Goal: Task Accomplishment & Management: Manage account settings

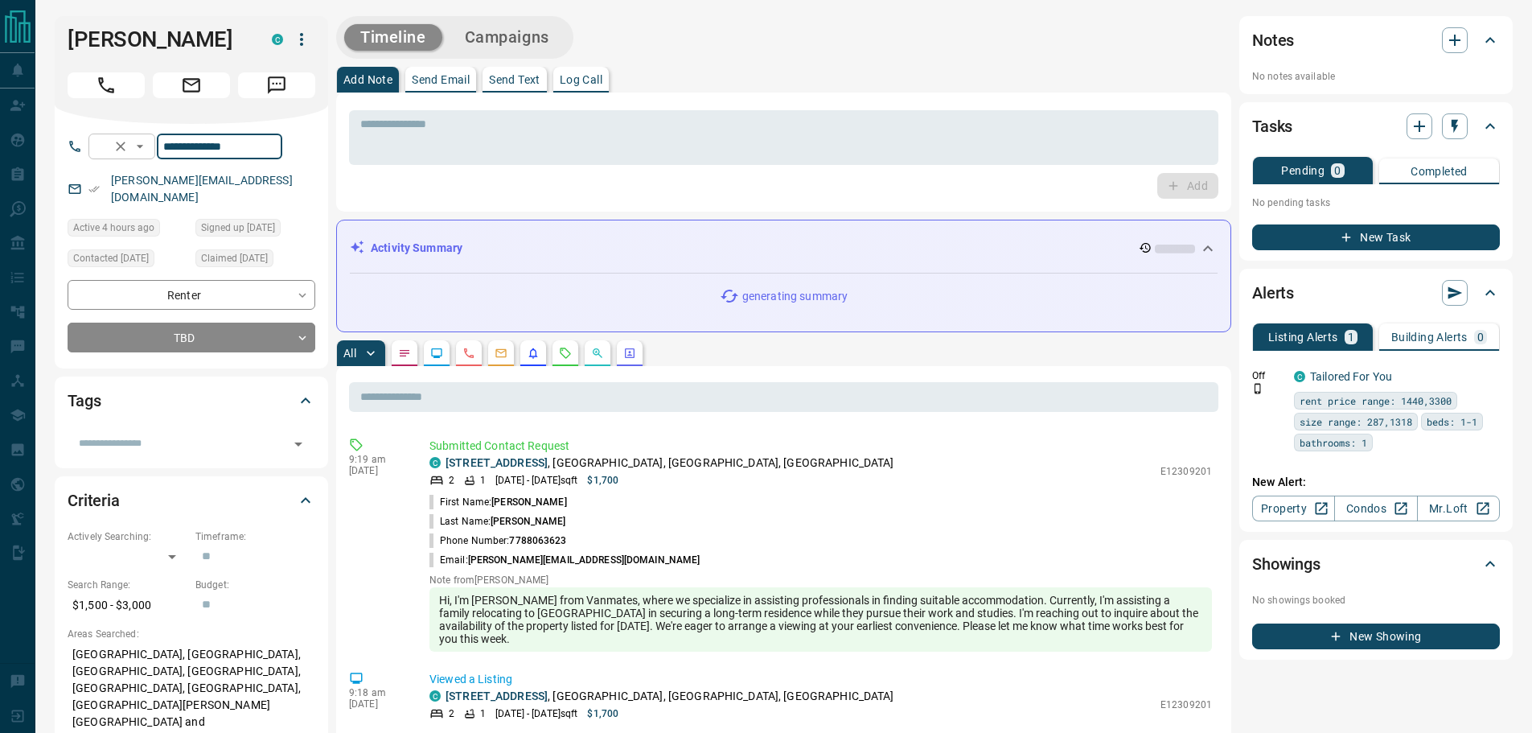
drag, startPoint x: 302, startPoint y: 146, endPoint x: 101, endPoint y: 146, distance: 201.9
click at [103, 148] on div "**********" at bounding box center [185, 147] width 194 height 26
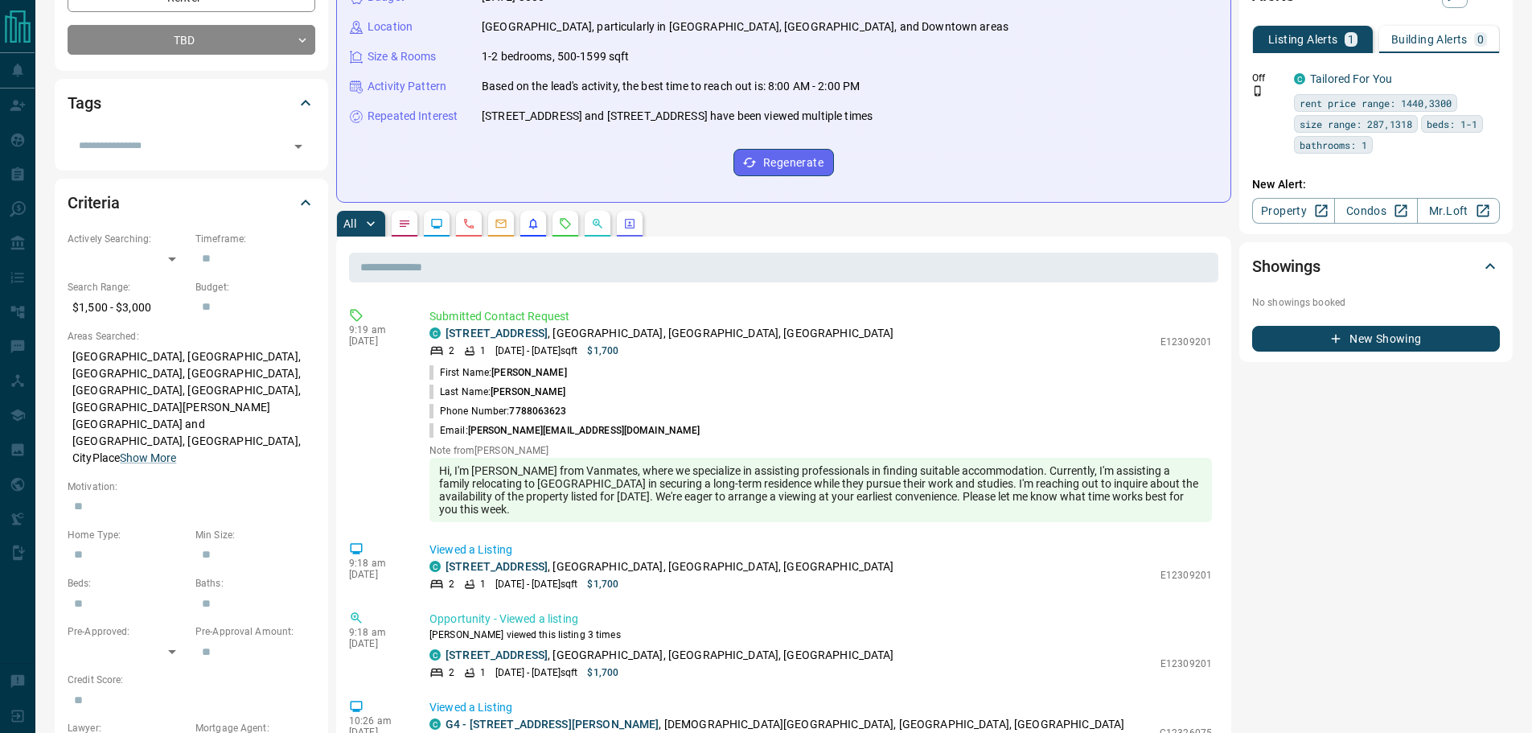
scroll to position [322, 0]
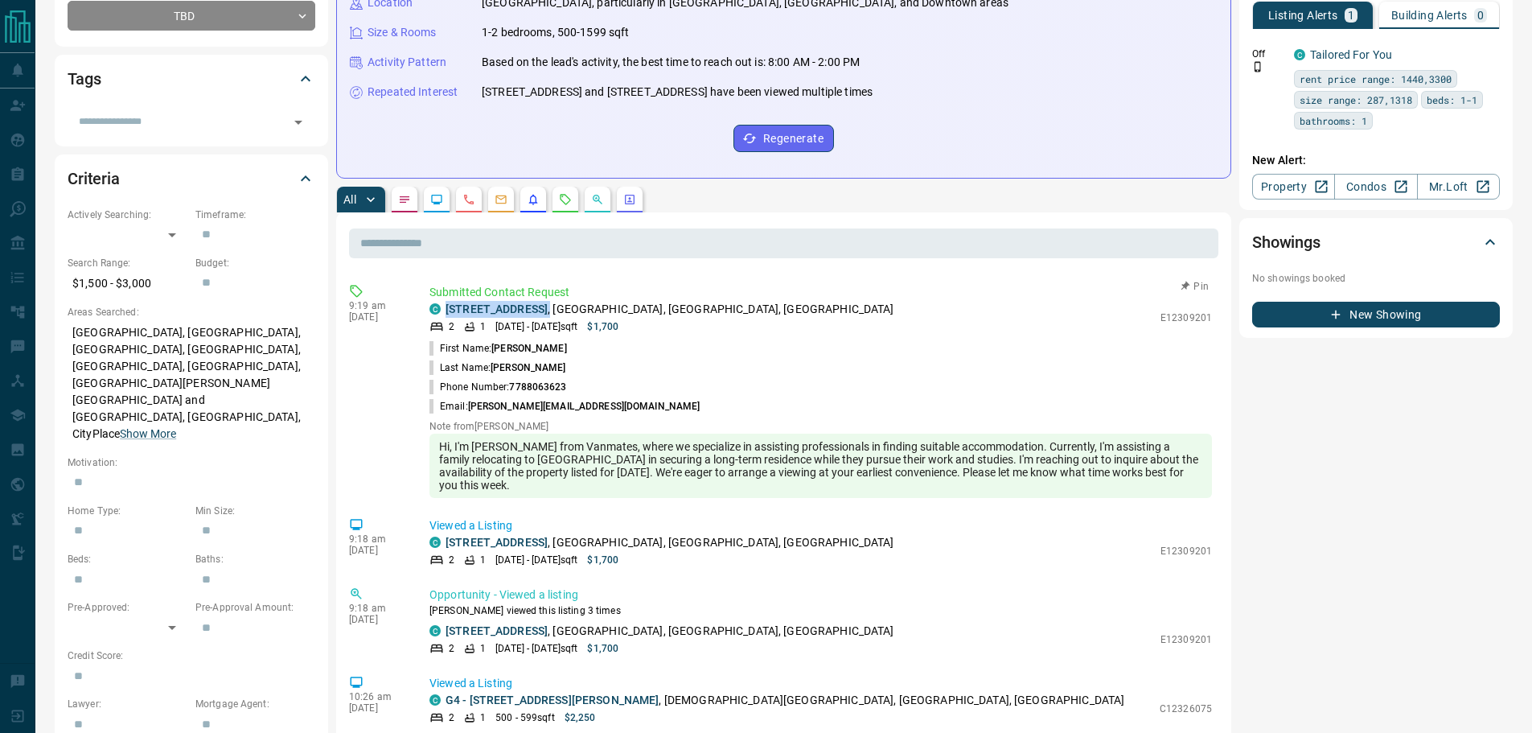
drag, startPoint x: 578, startPoint y: 309, endPoint x: 444, endPoint y: 305, distance: 134.4
click at [444, 305] on div "C [STREET_ADDRESS]" at bounding box center [791, 309] width 723 height 17
copy p "[STREET_ADDRESS] ,"
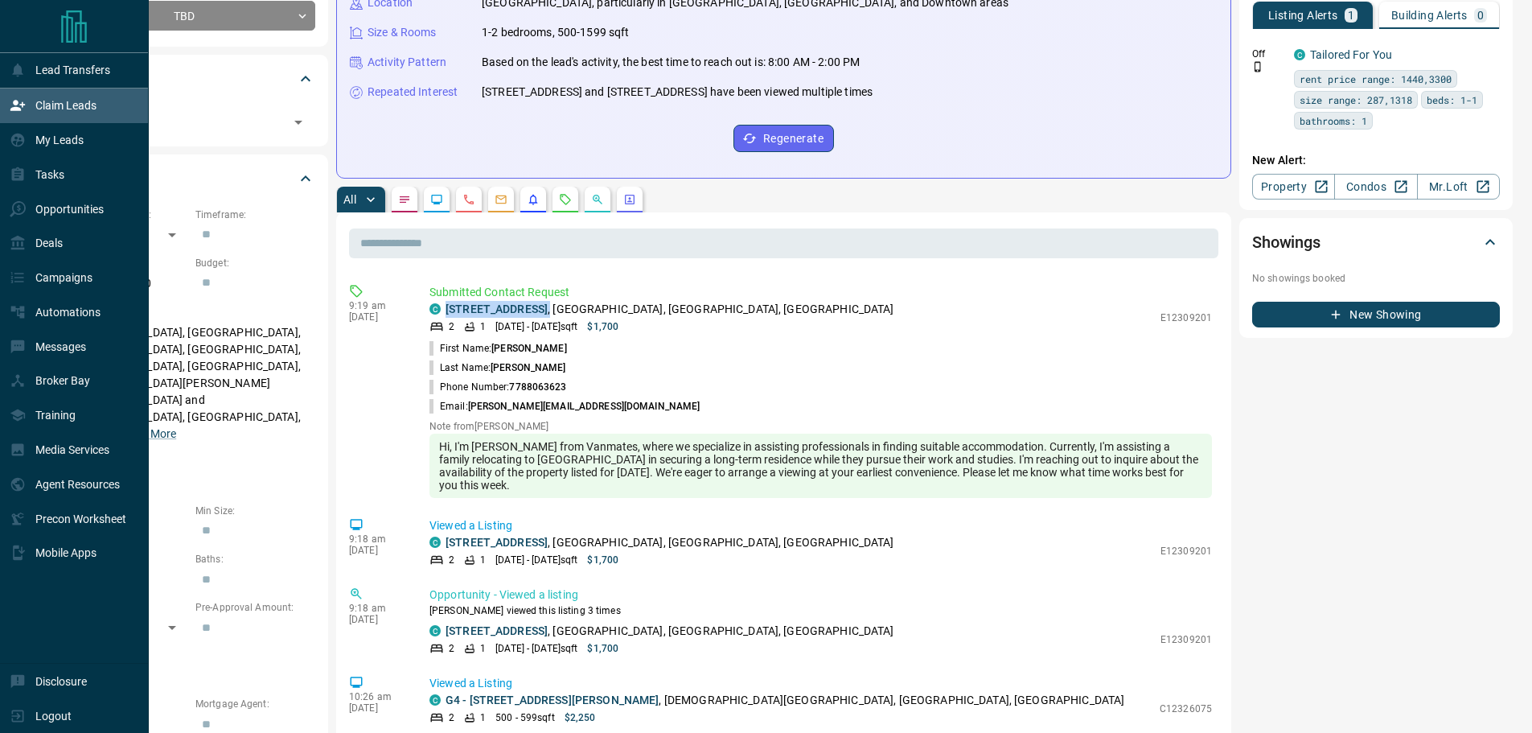
click at [73, 111] on p "Claim Leads" at bounding box center [65, 105] width 61 height 13
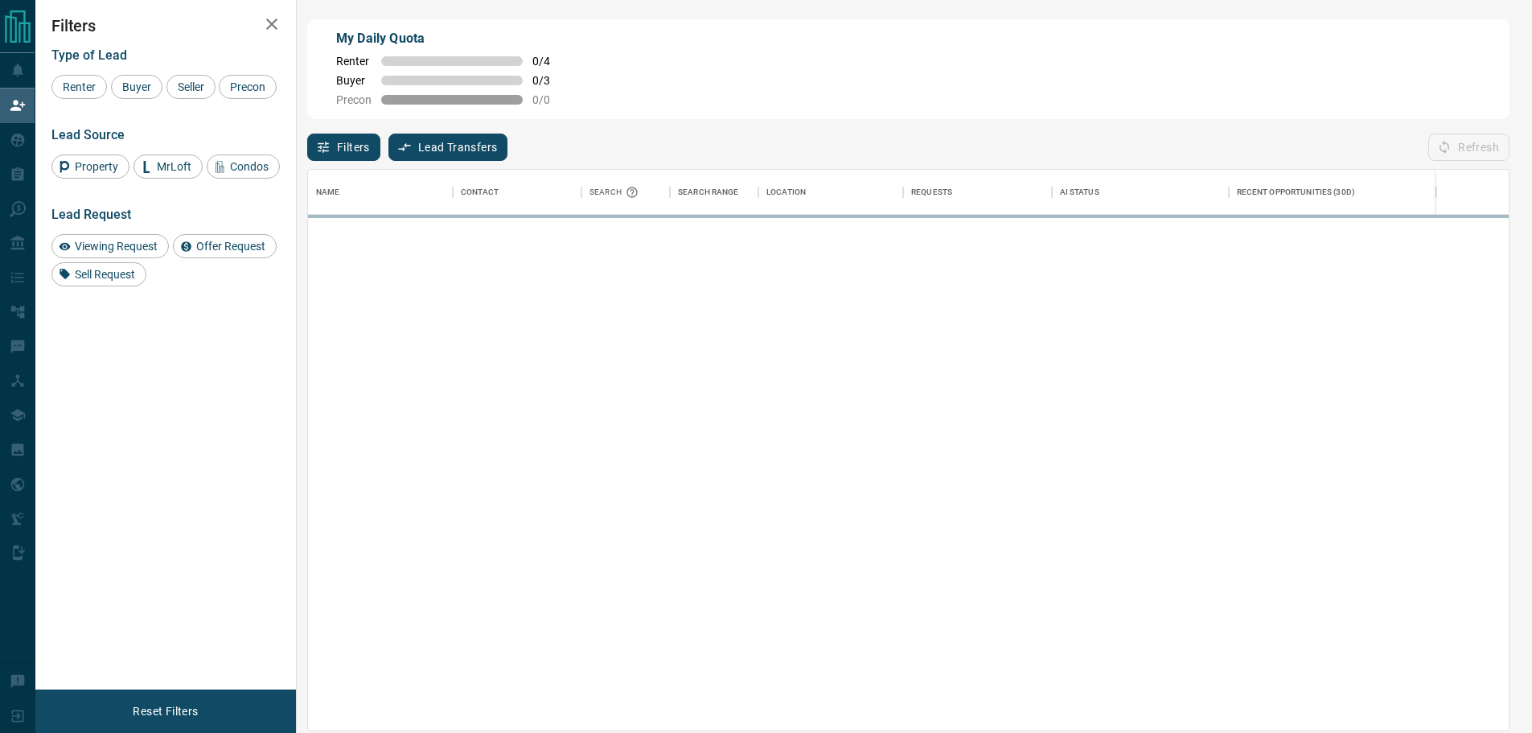
scroll to position [549, 1189]
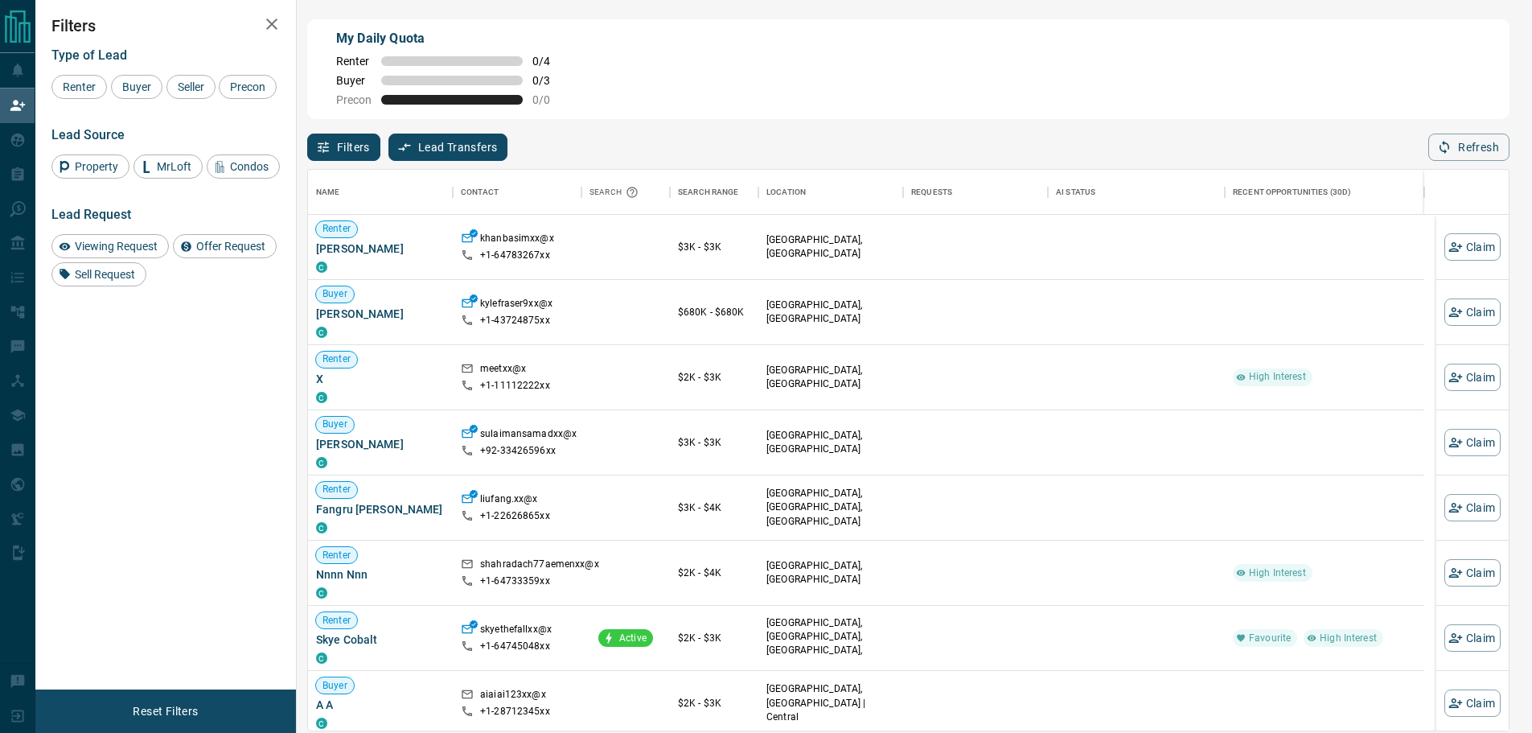
click at [275, 19] on icon "button" at bounding box center [271, 23] width 19 height 19
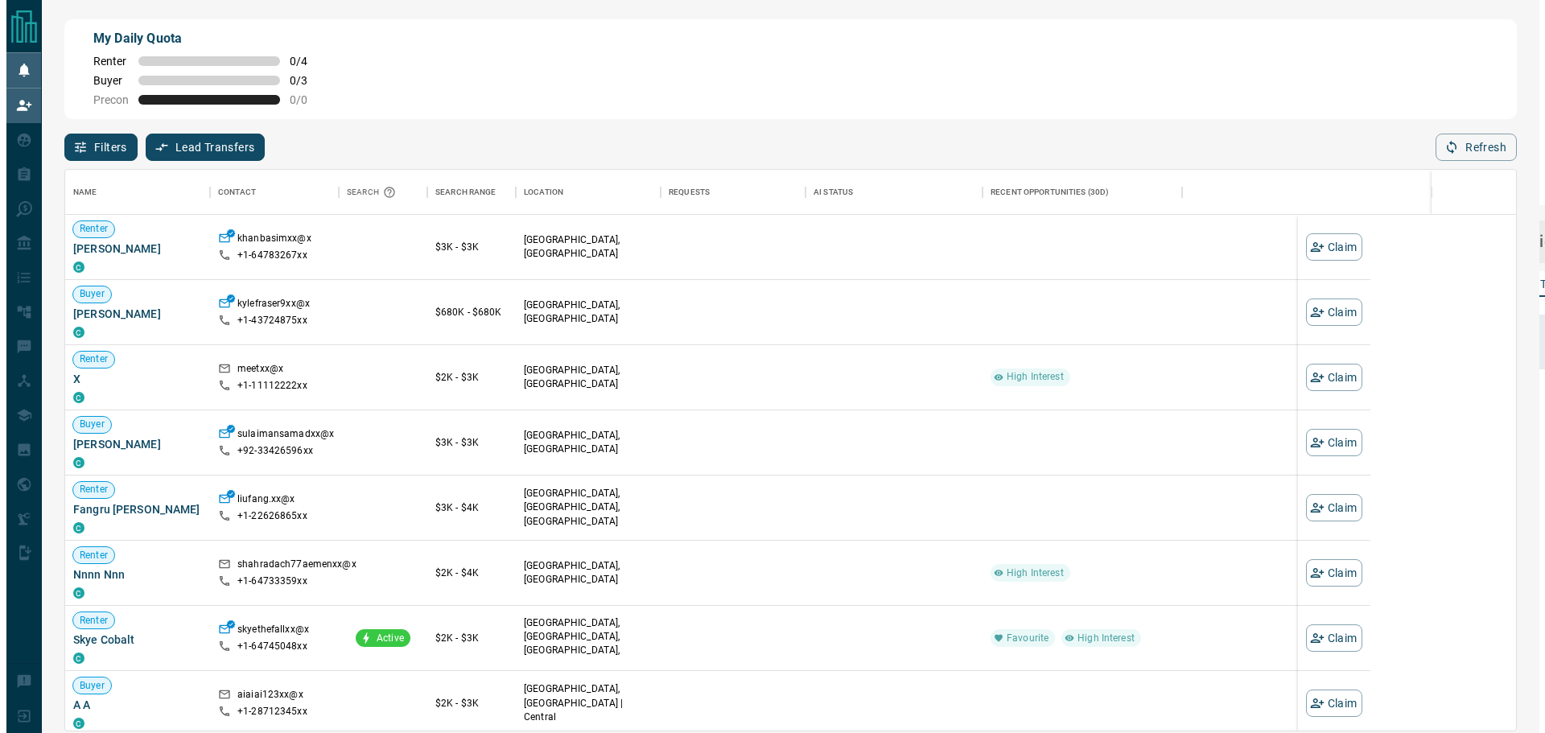
scroll to position [549, 1438]
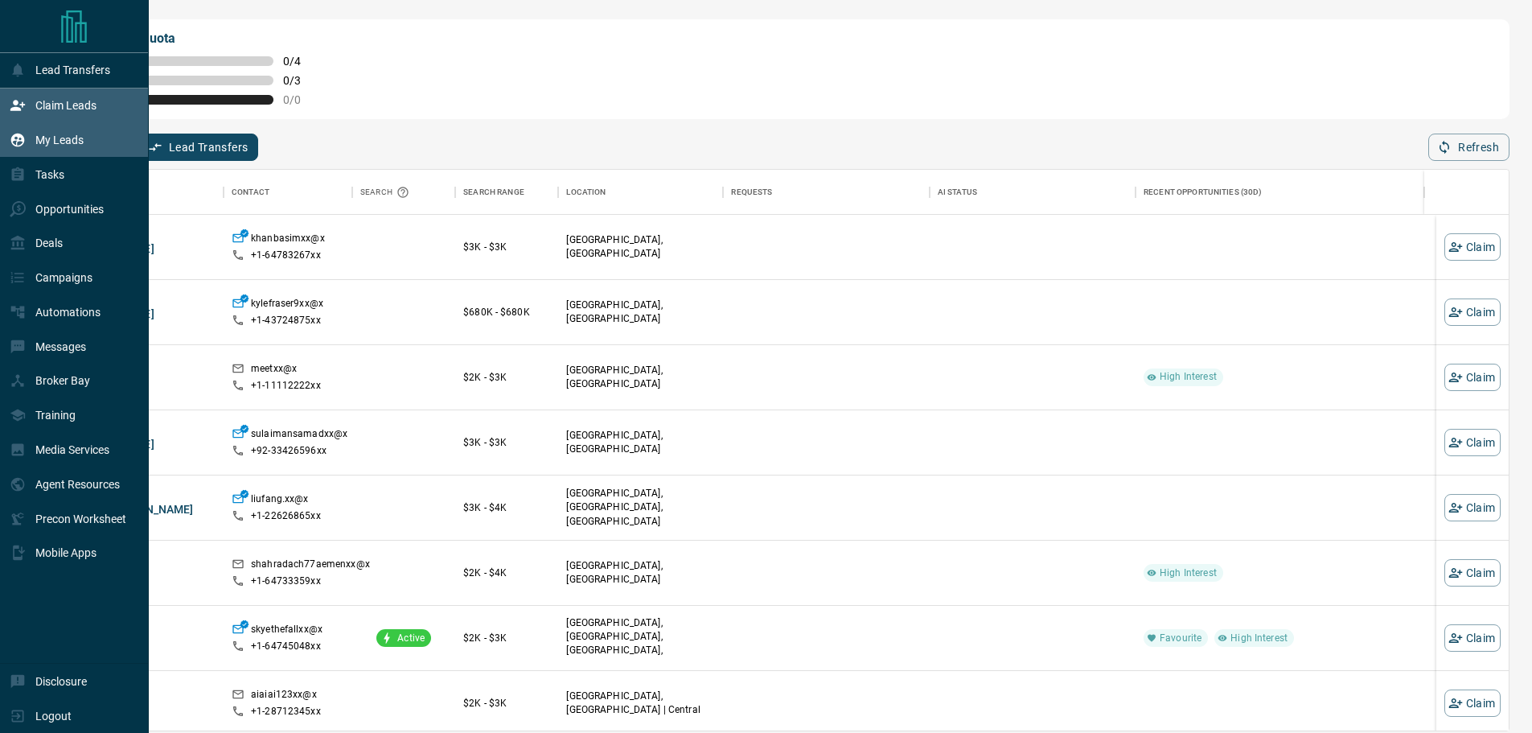
click at [55, 146] on p "My Leads" at bounding box center [59, 140] width 48 height 13
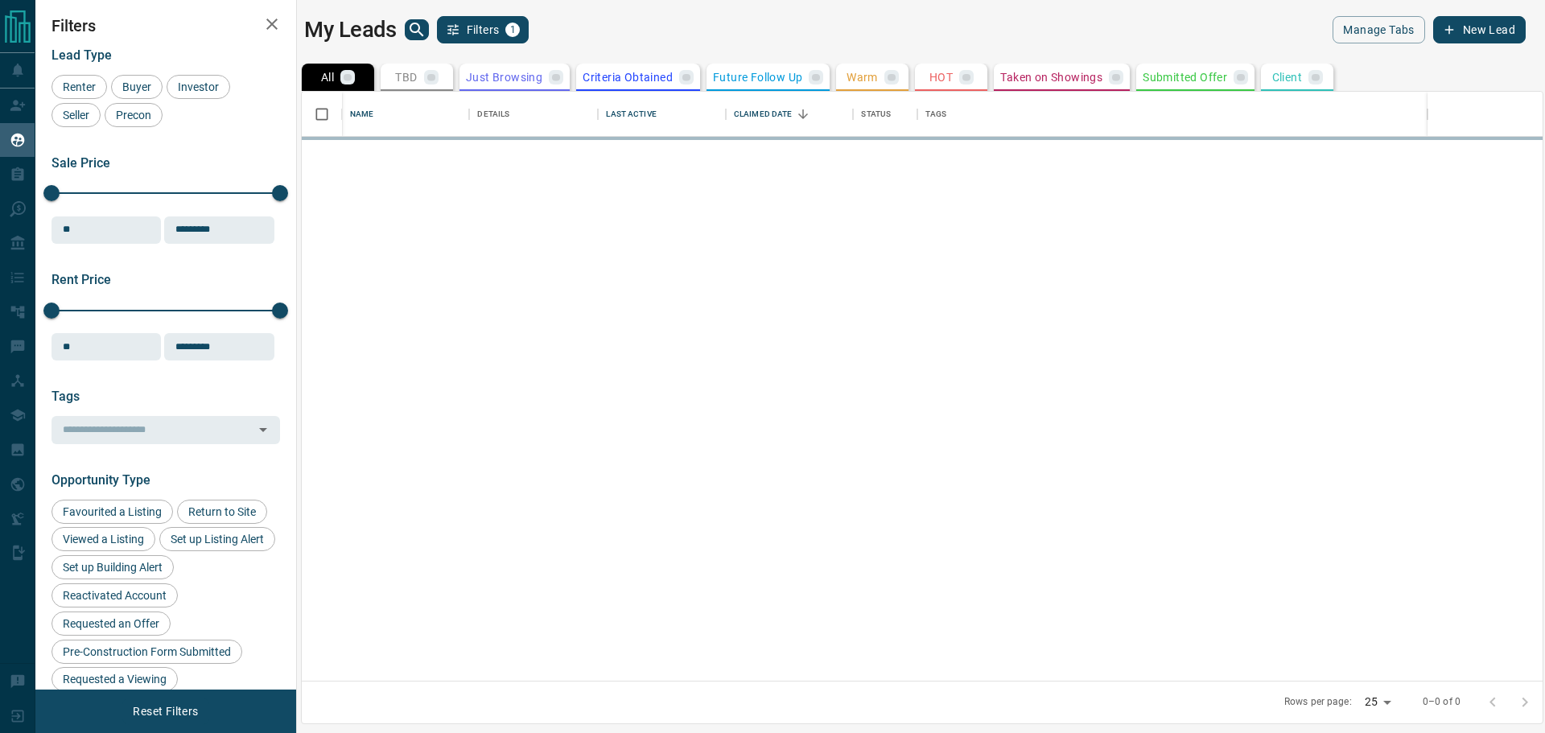
scroll to position [577, 1228]
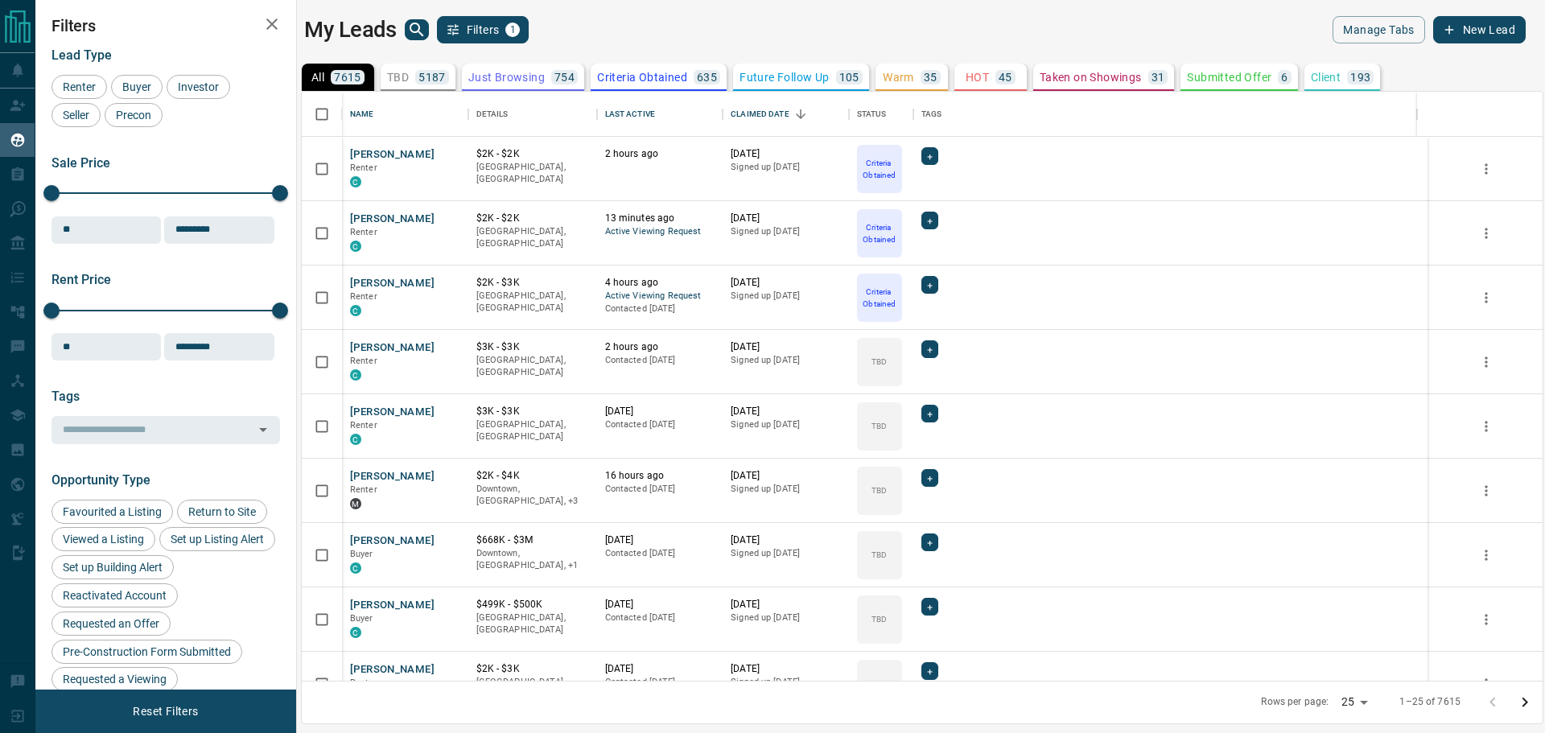
click at [418, 25] on icon "search button" at bounding box center [416, 30] width 14 height 14
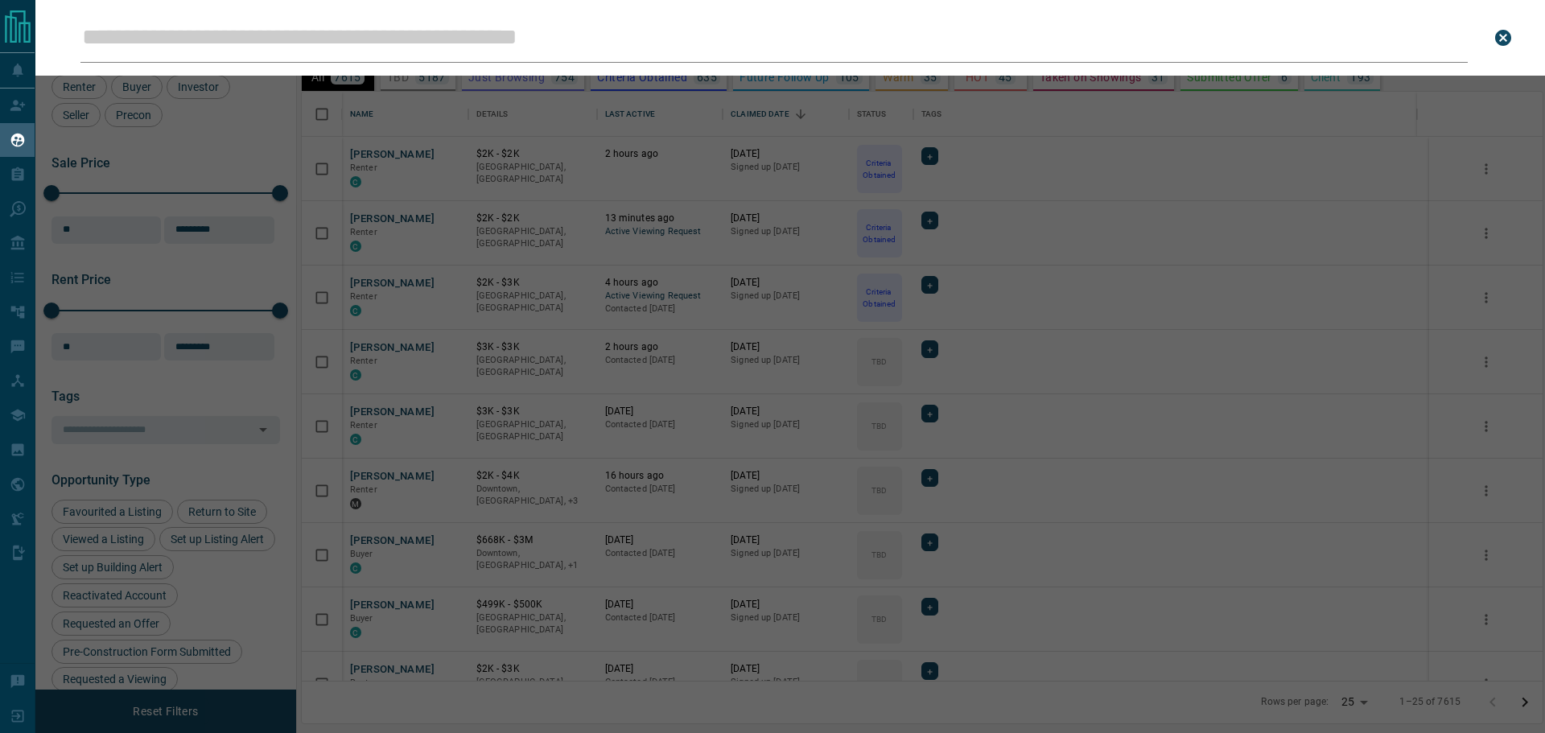
type input "**********"
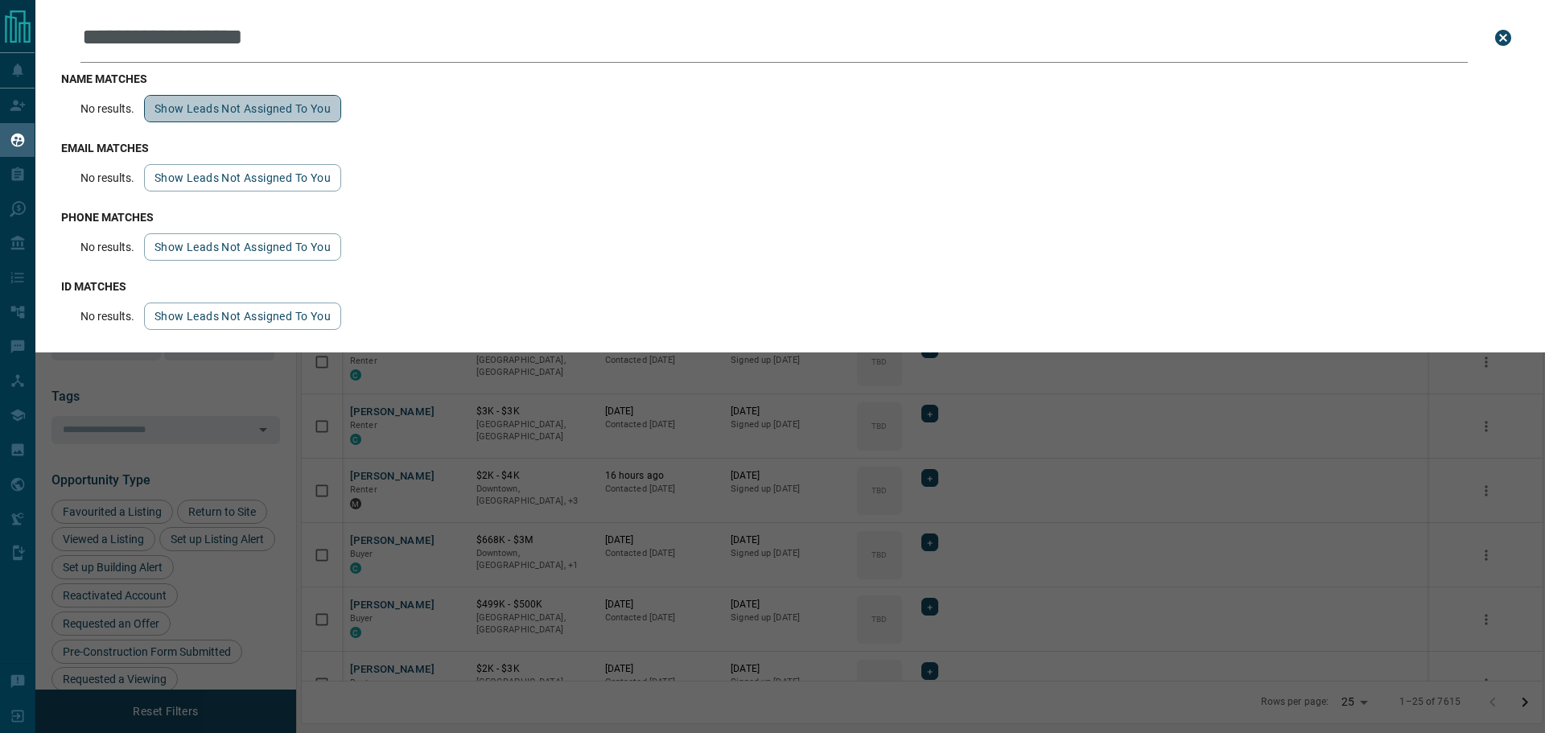
click at [245, 121] on button "Show leads not assigned to you" at bounding box center [242, 108] width 197 height 27
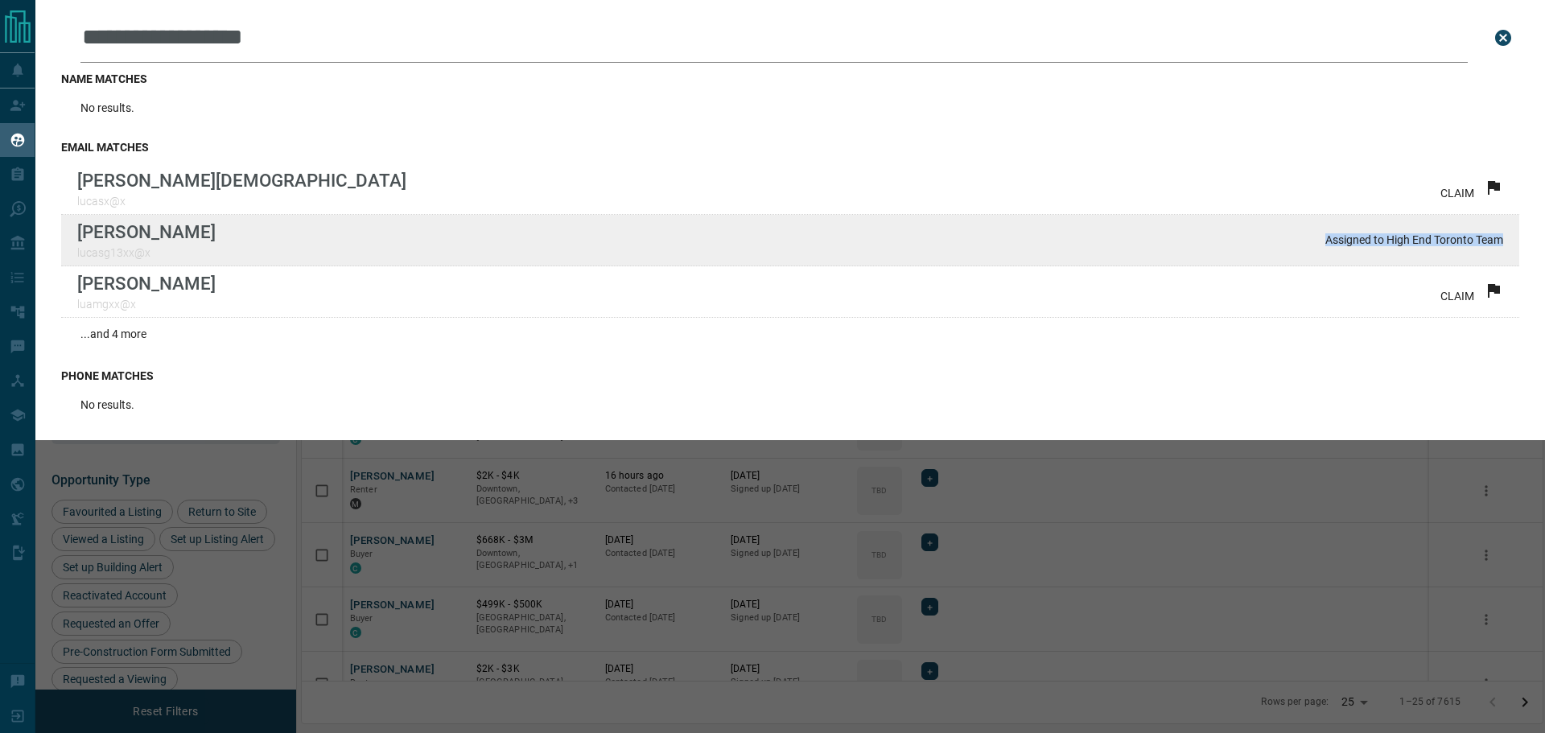
drag, startPoint x: 1313, startPoint y: 245, endPoint x: 1435, endPoint y: 228, distance: 123.3
click at [1515, 245] on div "**********" at bounding box center [789, 220] width 1509 height 440
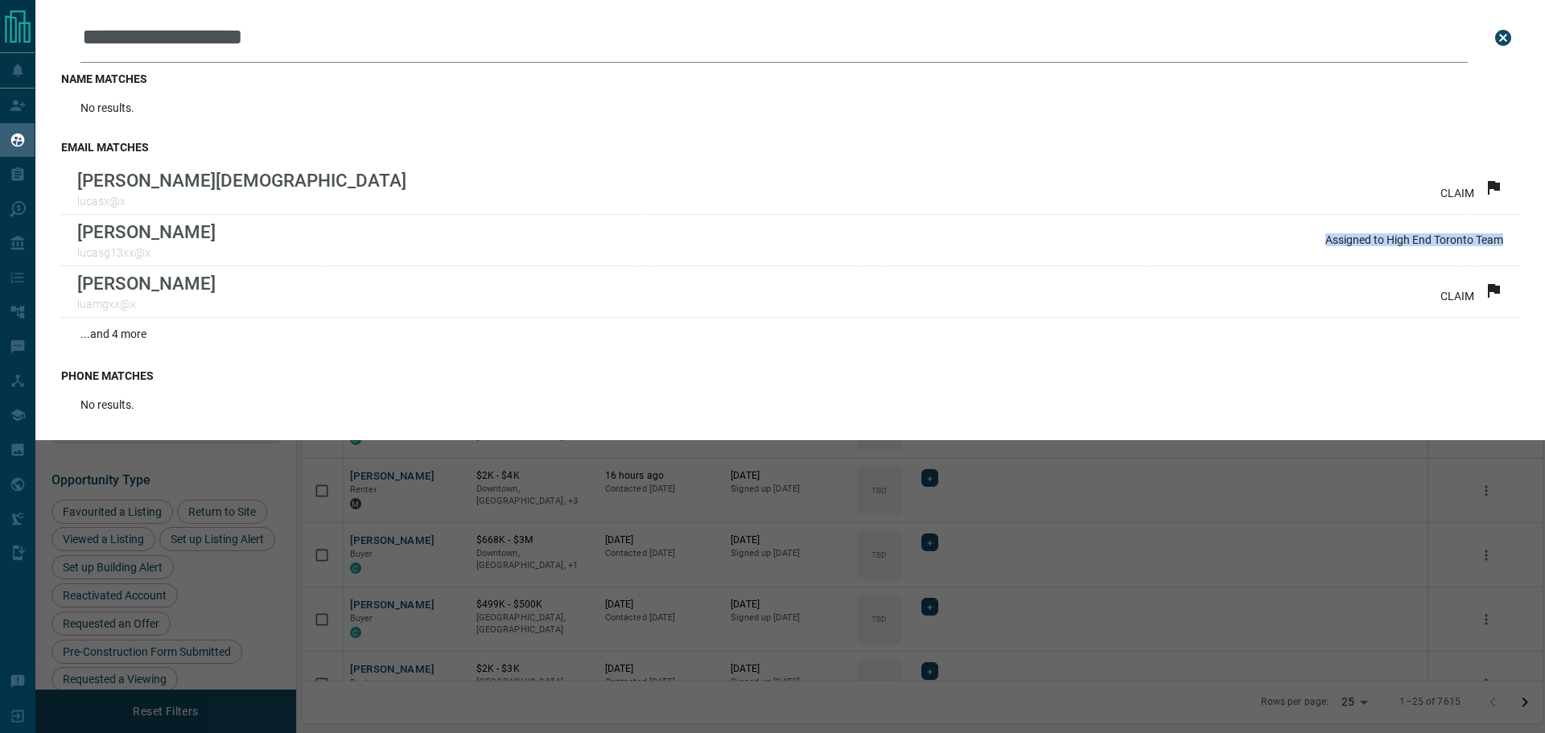
copy p "Assigned to High End Toronto Team"
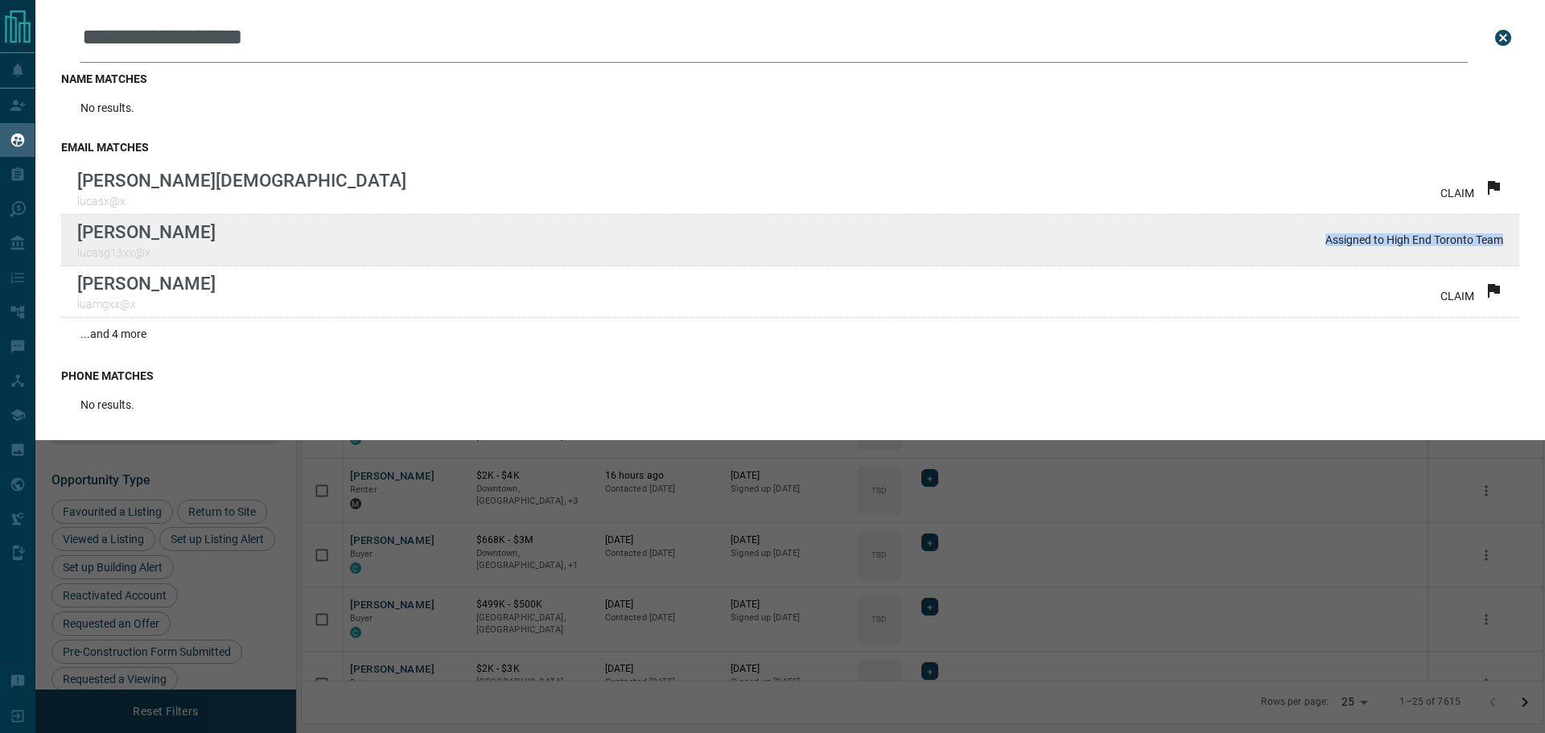
drag, startPoint x: 195, startPoint y: 238, endPoint x: 79, endPoint y: 247, distance: 117.0
click at [79, 247] on div "[PERSON_NAME] lucasg13xx@x Assigned to High End Toronto Team" at bounding box center [790, 240] width 1458 height 51
drag, startPoint x: 80, startPoint y: 241, endPoint x: 209, endPoint y: 246, distance: 128.8
click at [209, 246] on div "[PERSON_NAME] lucasg13xx@x Assigned to High End Toronto Team" at bounding box center [790, 240] width 1458 height 51
copy p "[PERSON_NAME]"
